Goal: Task Accomplishment & Management: Manage account settings

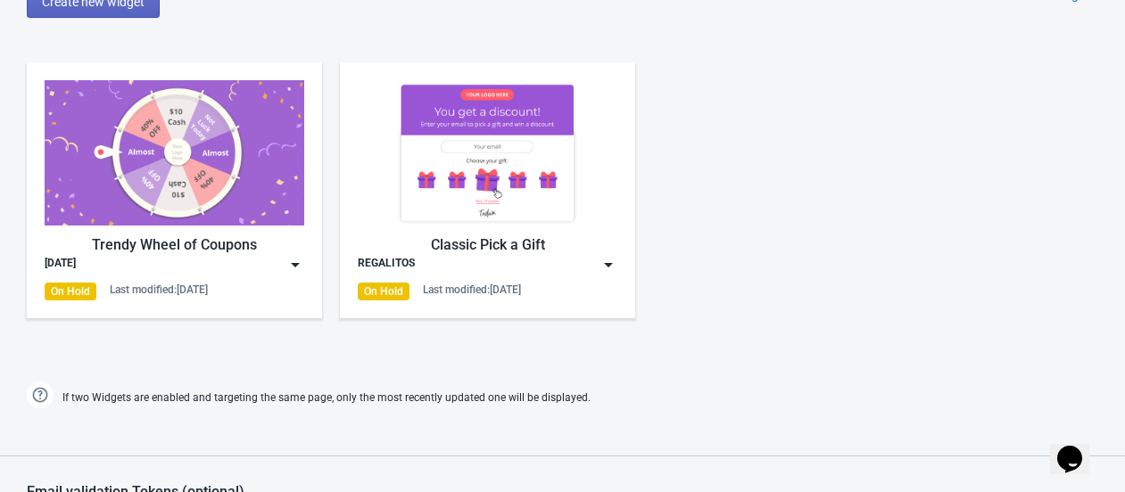
scroll to position [850, 0]
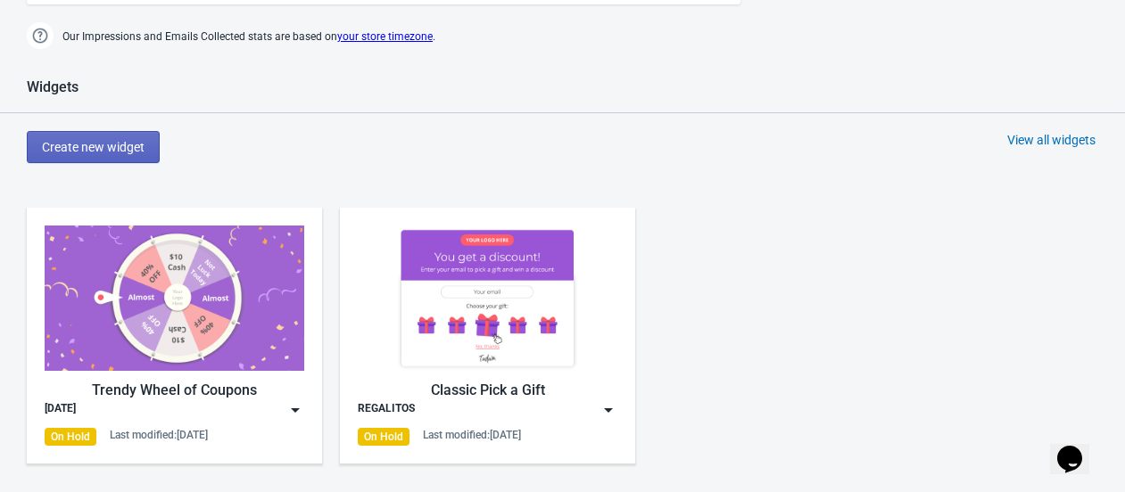
click at [429, 148] on div "Create new widget View all widgets" at bounding box center [576, 147] width 1098 height 32
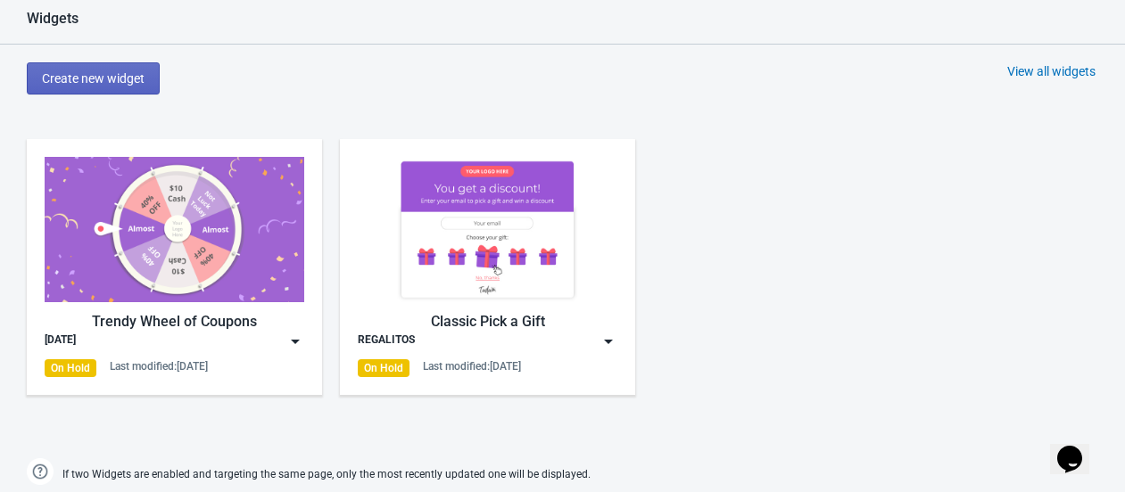
scroll to position [949, 0]
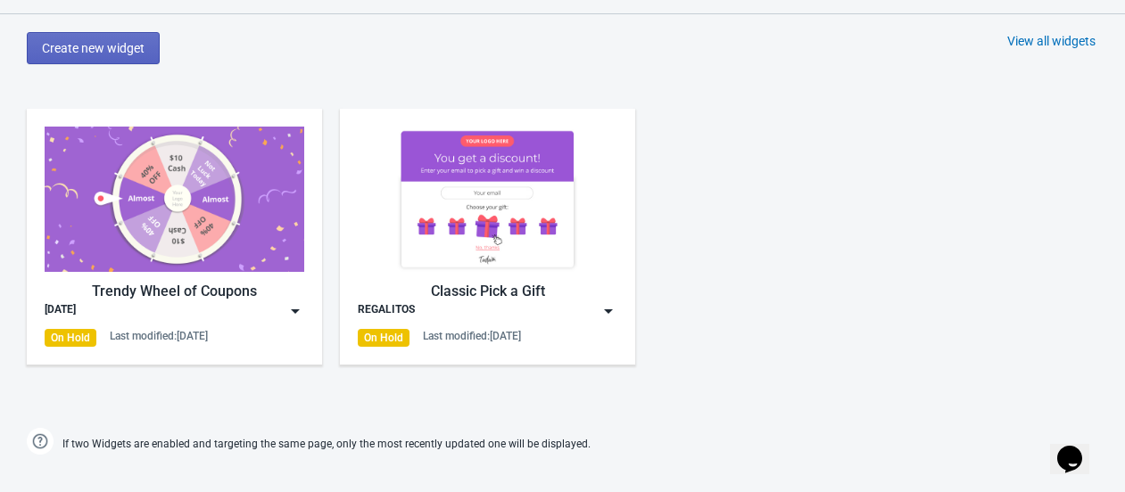
click at [205, 281] on div "Trendy Wheel of Coupons" at bounding box center [175, 291] width 260 height 21
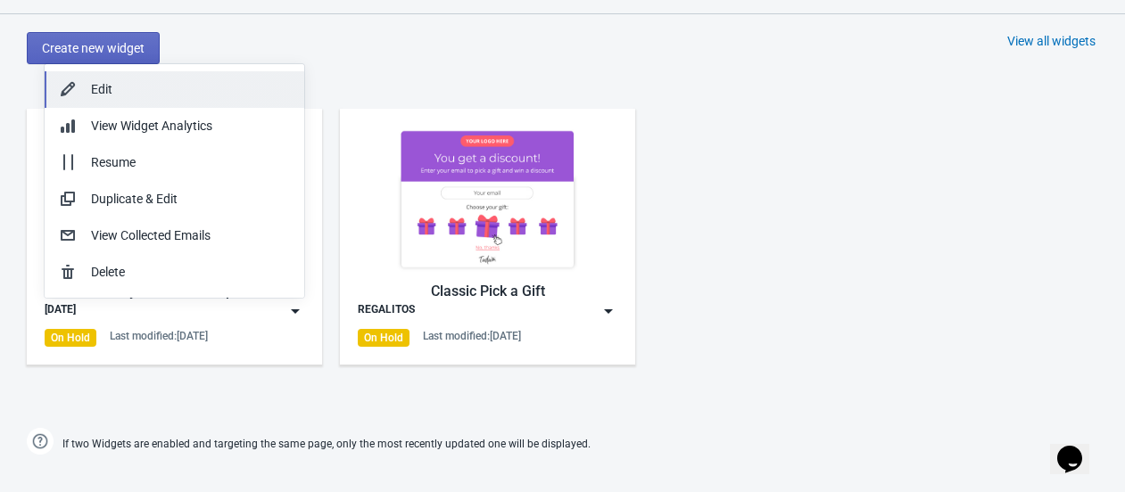
click at [129, 81] on div "Edit" at bounding box center [190, 89] width 199 height 19
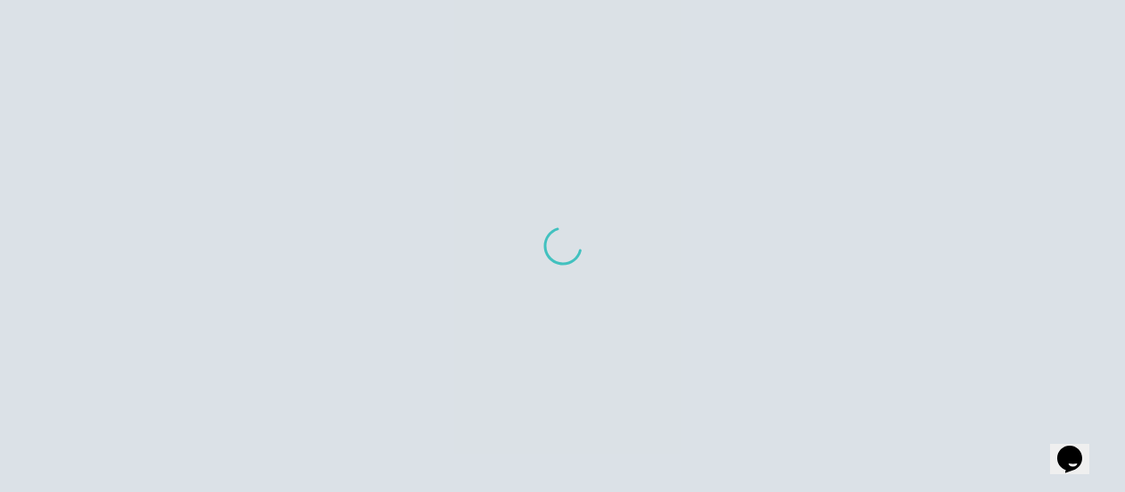
scroll to position [18, 0]
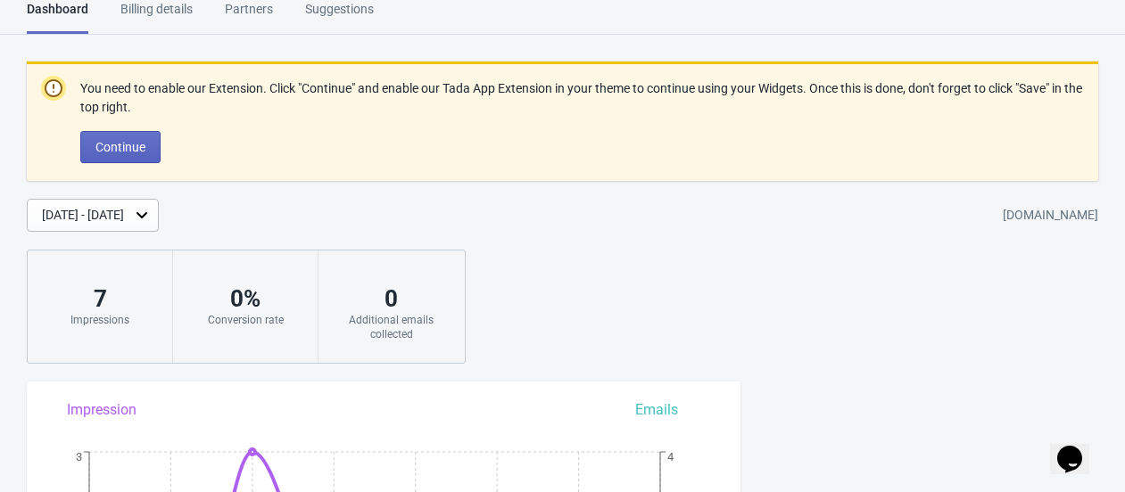
drag, startPoint x: 202, startPoint y: 4, endPoint x: 189, endPoint y: 8, distance: 13.8
click at [202, 4] on div "Dashboard Billing details Partners Suggestions" at bounding box center [216, 17] width 379 height 34
click at [173, 11] on div "Billing details" at bounding box center [156, 15] width 72 height 31
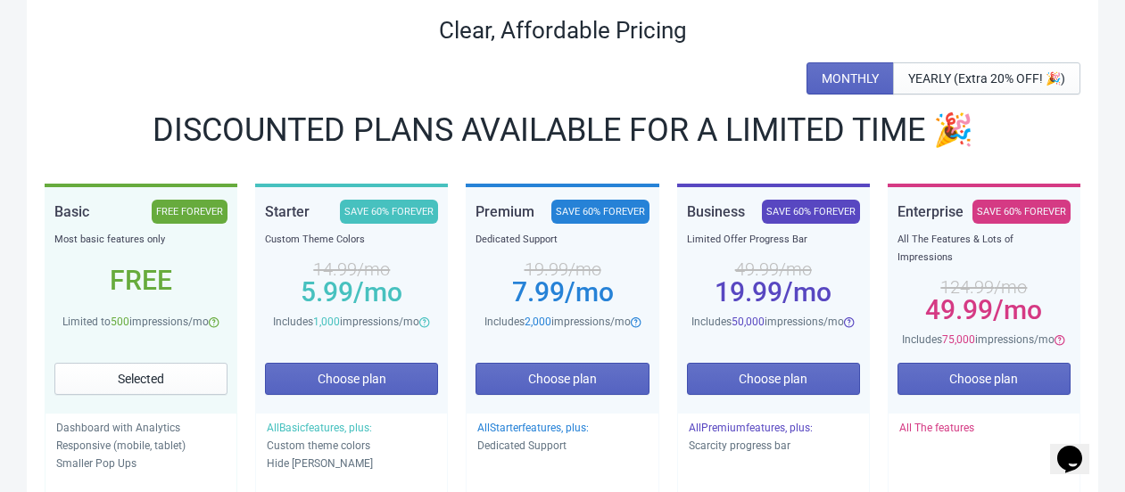
scroll to position [216, 0]
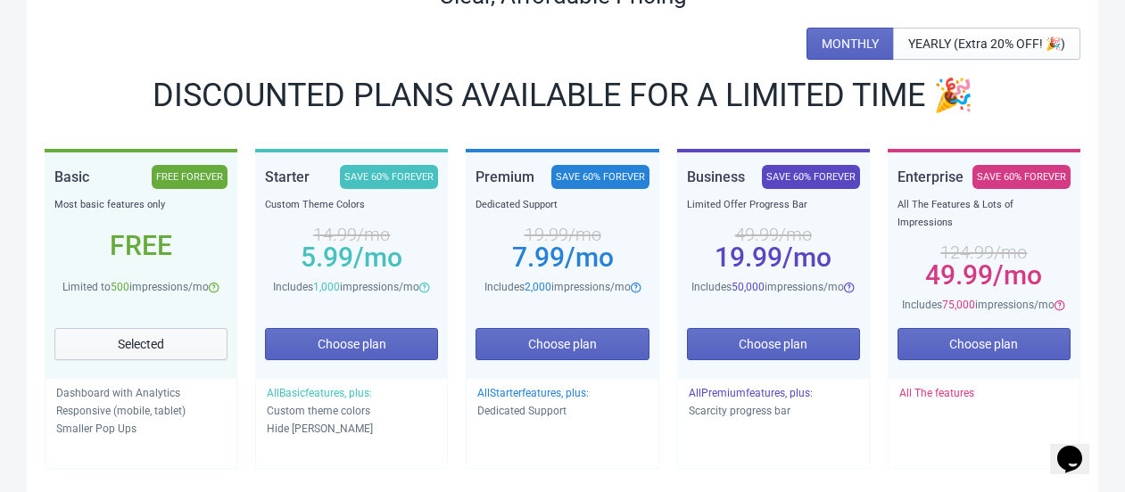
click at [161, 337] on span "Selected" at bounding box center [141, 344] width 46 height 14
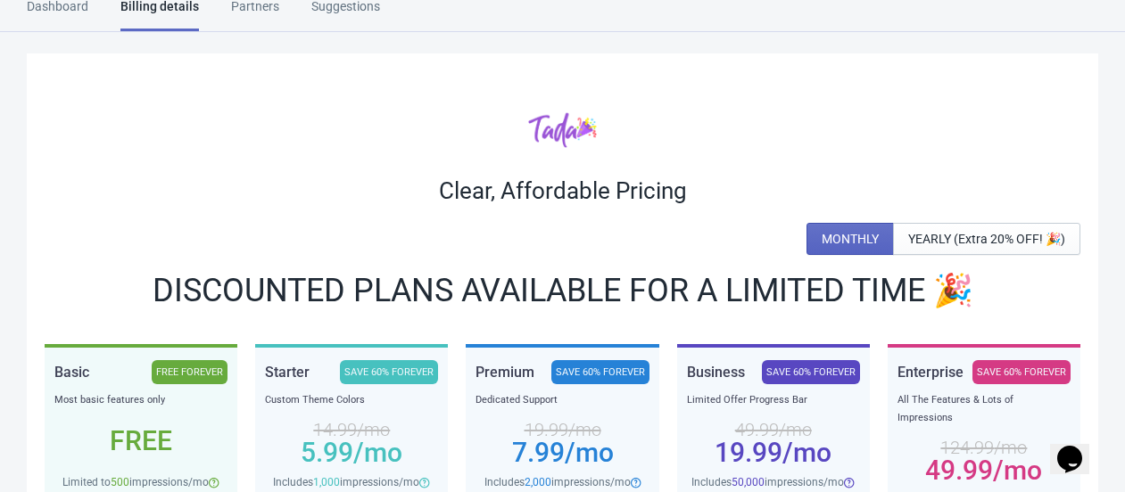
scroll to position [0, 0]
